Goal: Information Seeking & Learning: Compare options

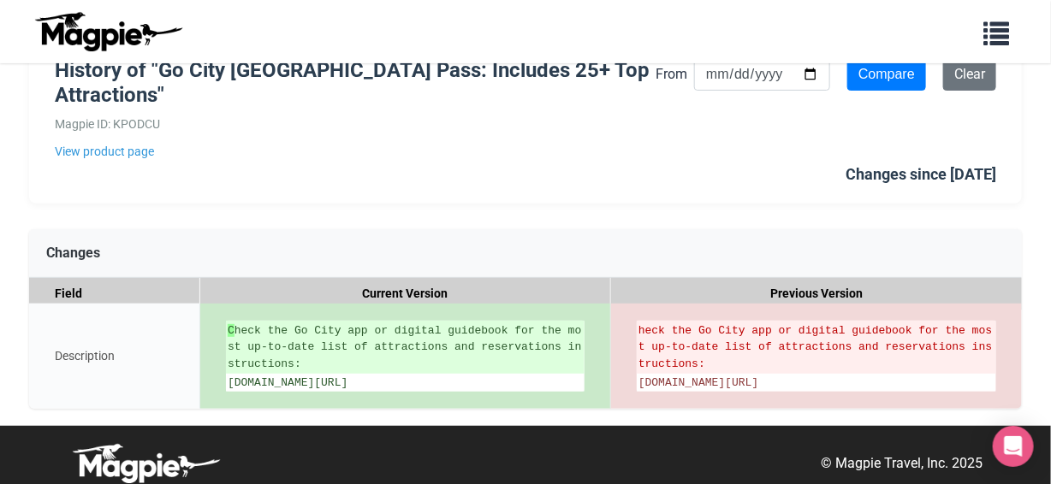
scroll to position [138, 0]
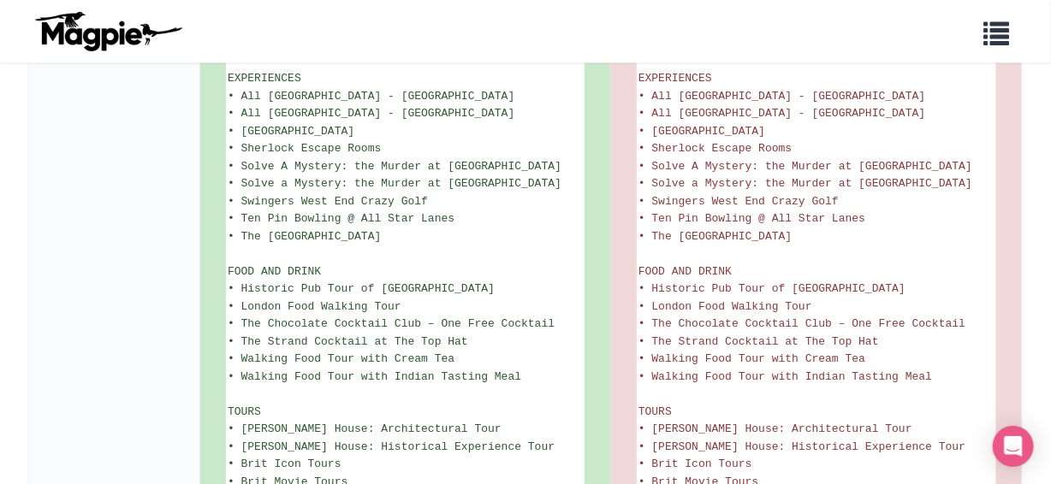
scroll to position [1048, 0]
